Goal: Information Seeking & Learning: Learn about a topic

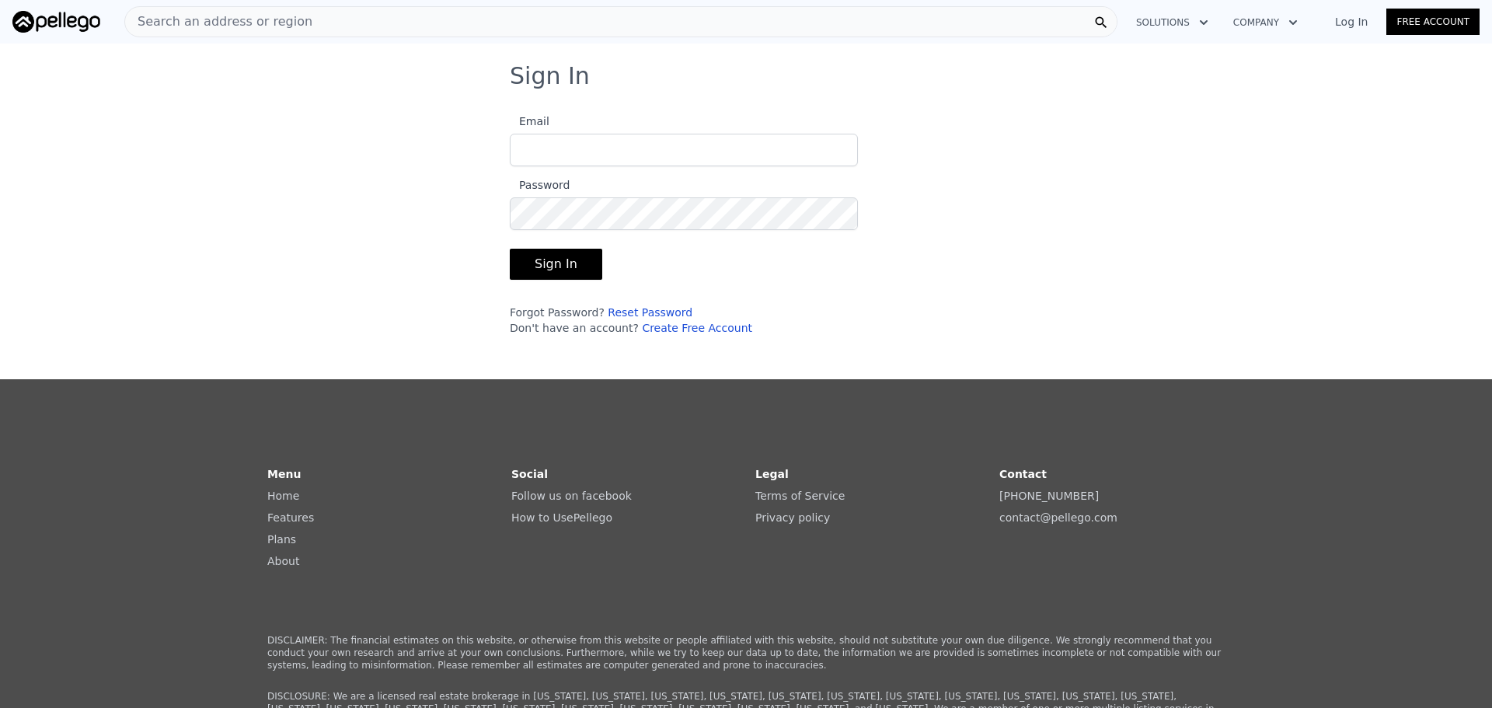
click at [577, 147] on input "Email" at bounding box center [684, 150] width 348 height 33
type input "[EMAIL_ADDRESS][DOMAIN_NAME]"
click at [510, 249] on button "Sign In" at bounding box center [556, 264] width 92 height 31
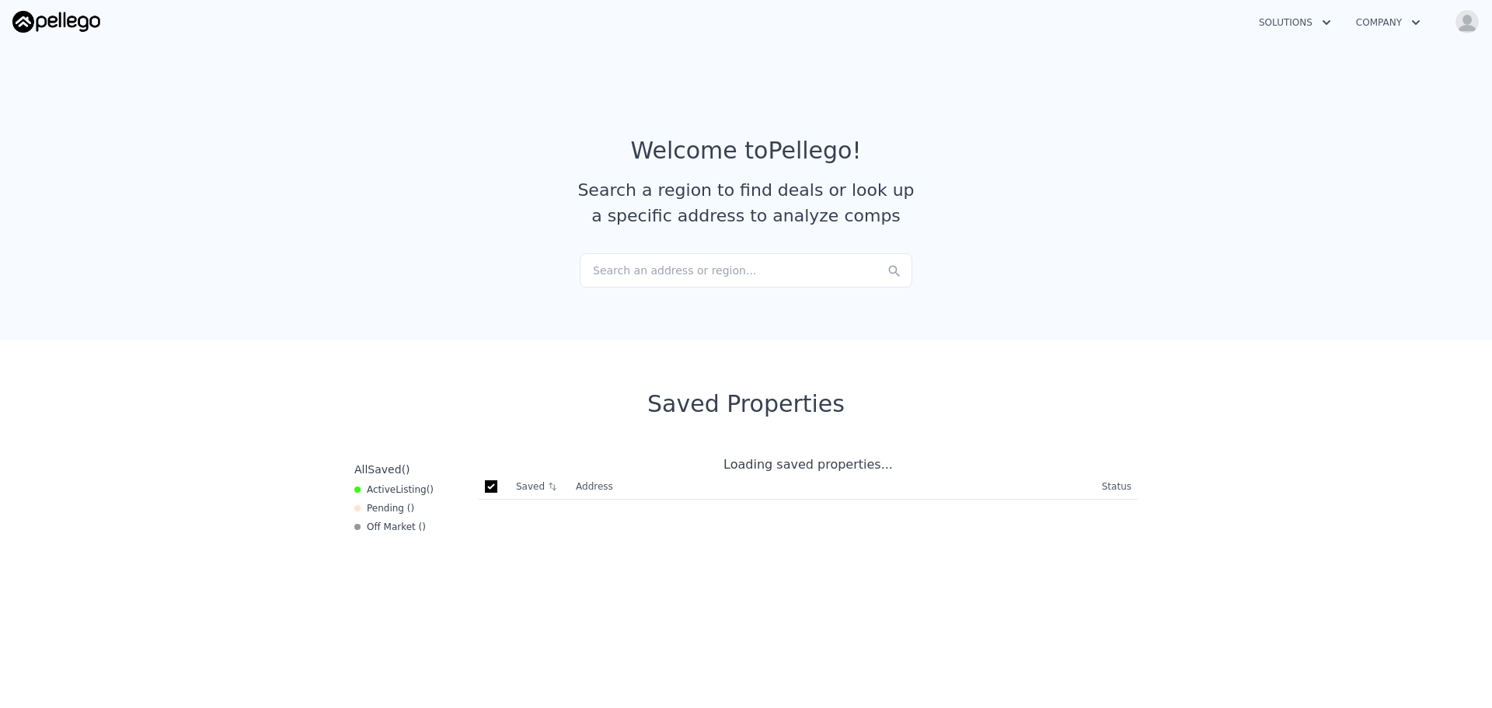
checkbox input "true"
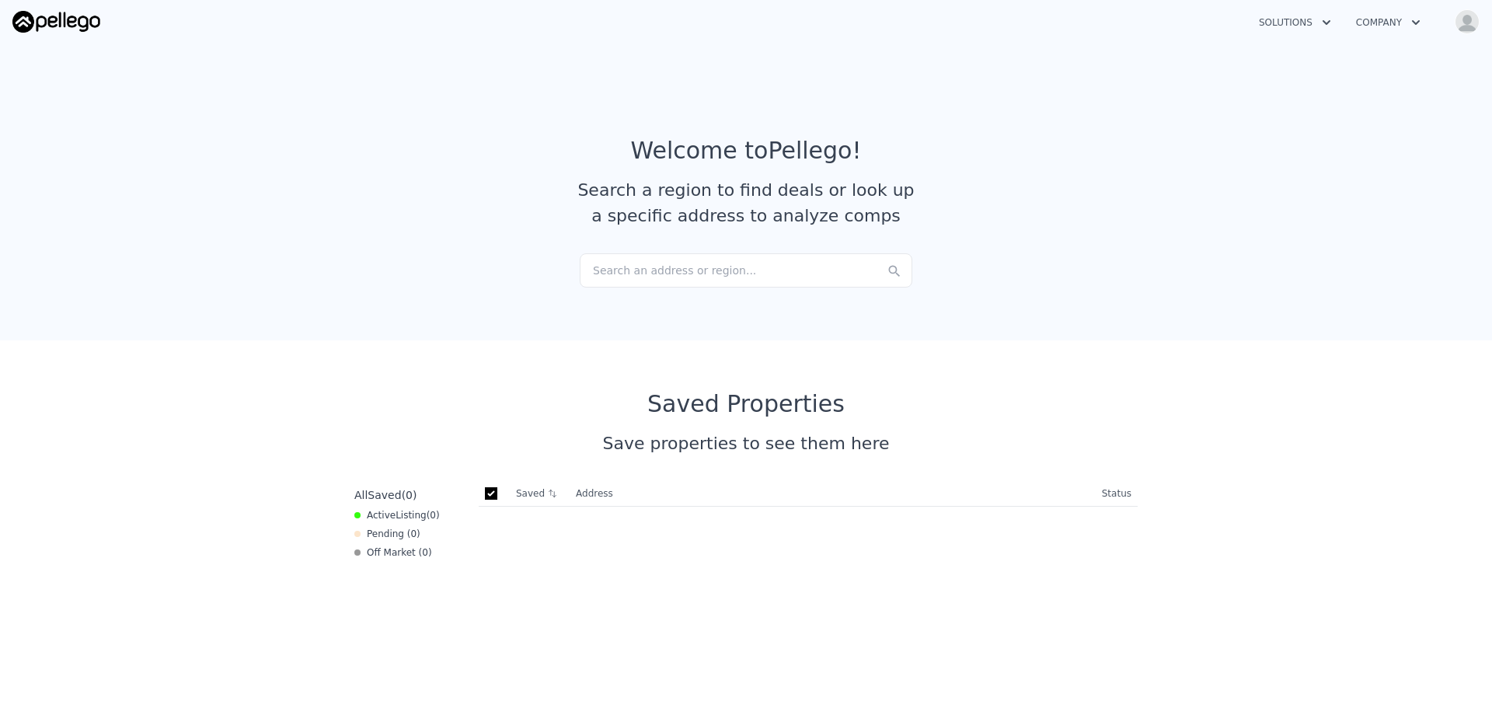
click at [619, 273] on div "Search an address or region..." at bounding box center [746, 270] width 333 height 34
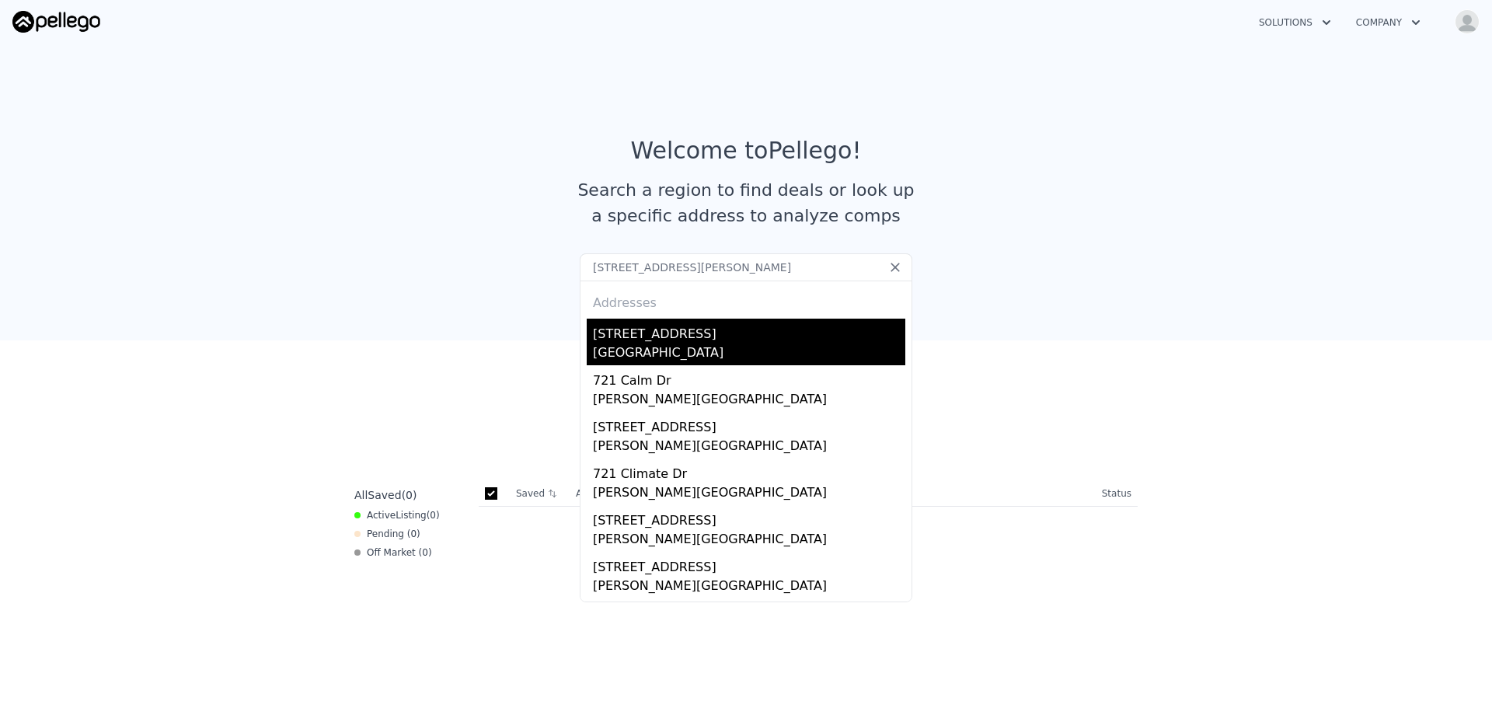
type input "[STREET_ADDRESS][PERSON_NAME]"
click at [651, 340] on div "[STREET_ADDRESS]" at bounding box center [749, 331] width 312 height 25
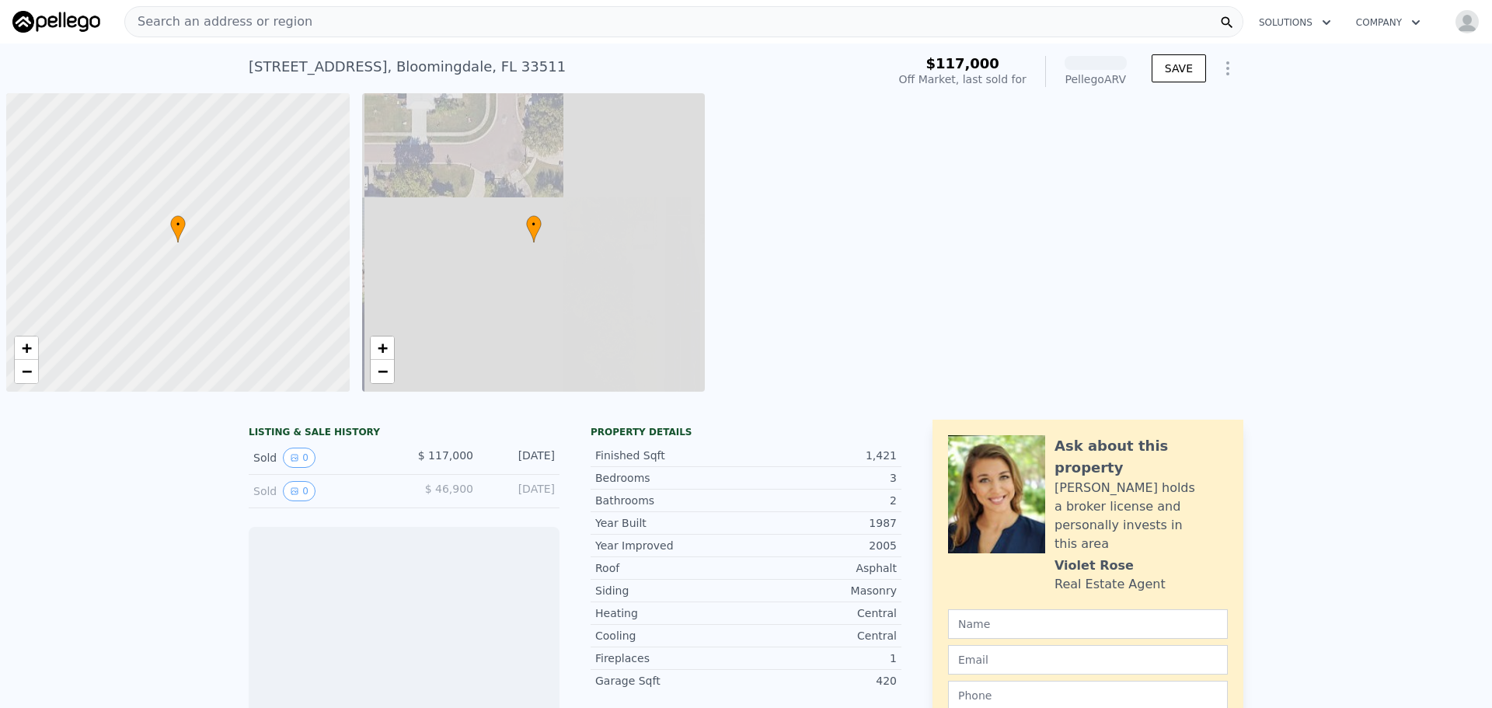
scroll to position [0, 6]
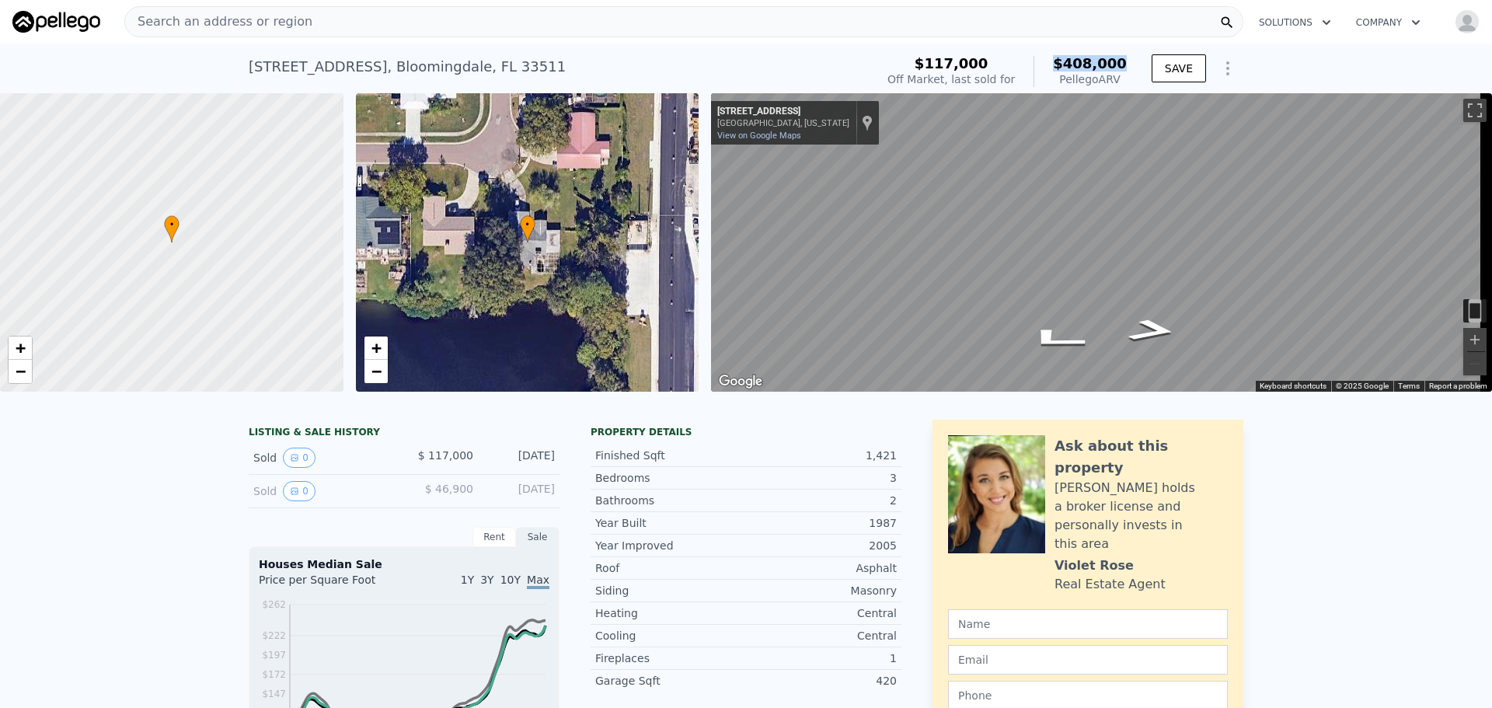
drag, startPoint x: 1062, startPoint y: 64, endPoint x: 1129, endPoint y: 58, distance: 67.1
click at [1129, 58] on div "$117,000 Off Market, last sold for $408,000 Pellego ARV" at bounding box center [1007, 72] width 252 height 44
copy span "$408,000"
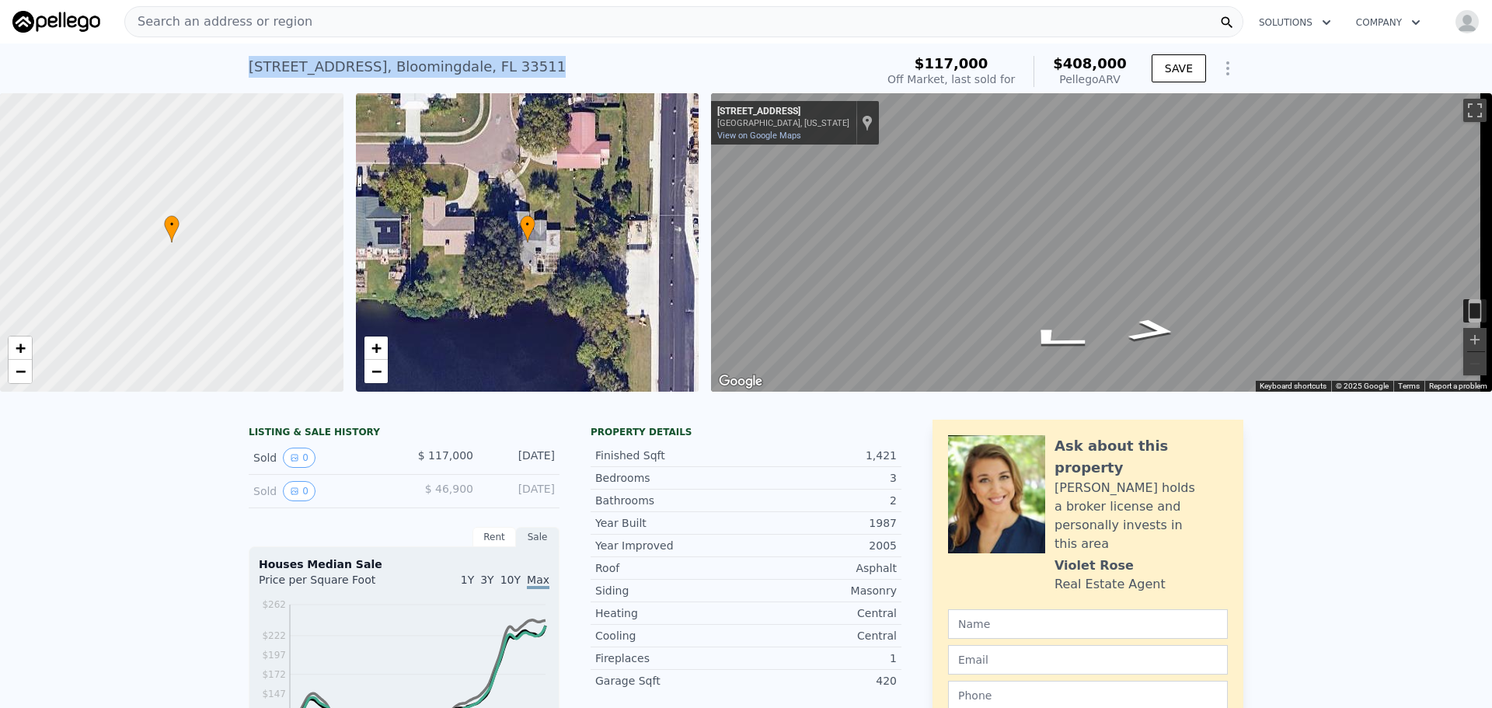
drag, startPoint x: 243, startPoint y: 63, endPoint x: 506, endPoint y: 58, distance: 262.8
click at [506, 58] on div "[STREET_ADDRESS] Sold [DATE] for $117k (~ARV $408k )" at bounding box center [559, 72] width 620 height 44
copy div "[STREET_ADDRESS]"
